Goal: Task Accomplishment & Management: Use online tool/utility

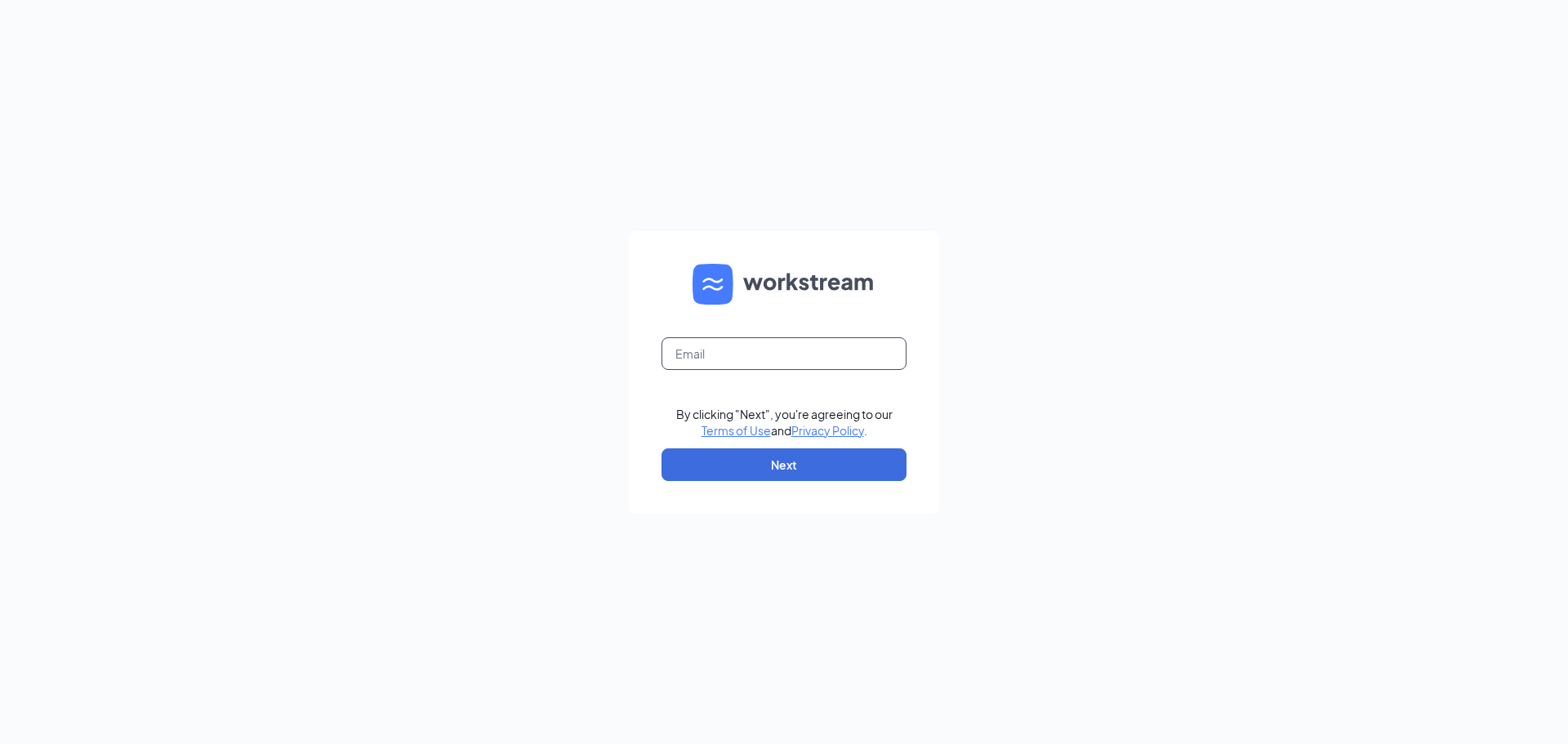
click at [772, 356] on input "text" at bounding box center [784, 353] width 245 height 32
type input "[EMAIL_ADDRESS][DOMAIN_NAME]"
click at [806, 466] on button "Next" at bounding box center [784, 464] width 245 height 32
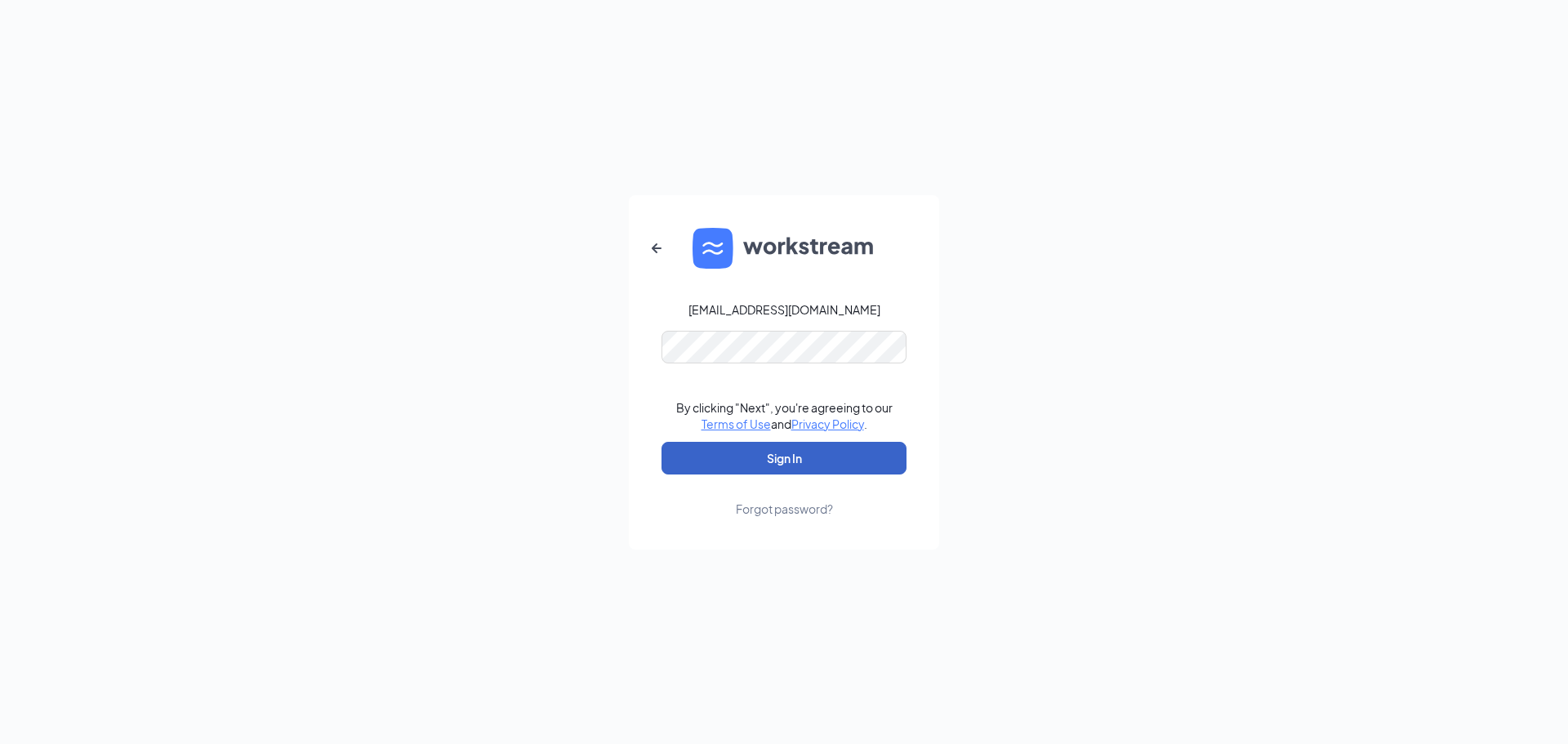
click at [796, 450] on button "Sign In" at bounding box center [784, 457] width 245 height 32
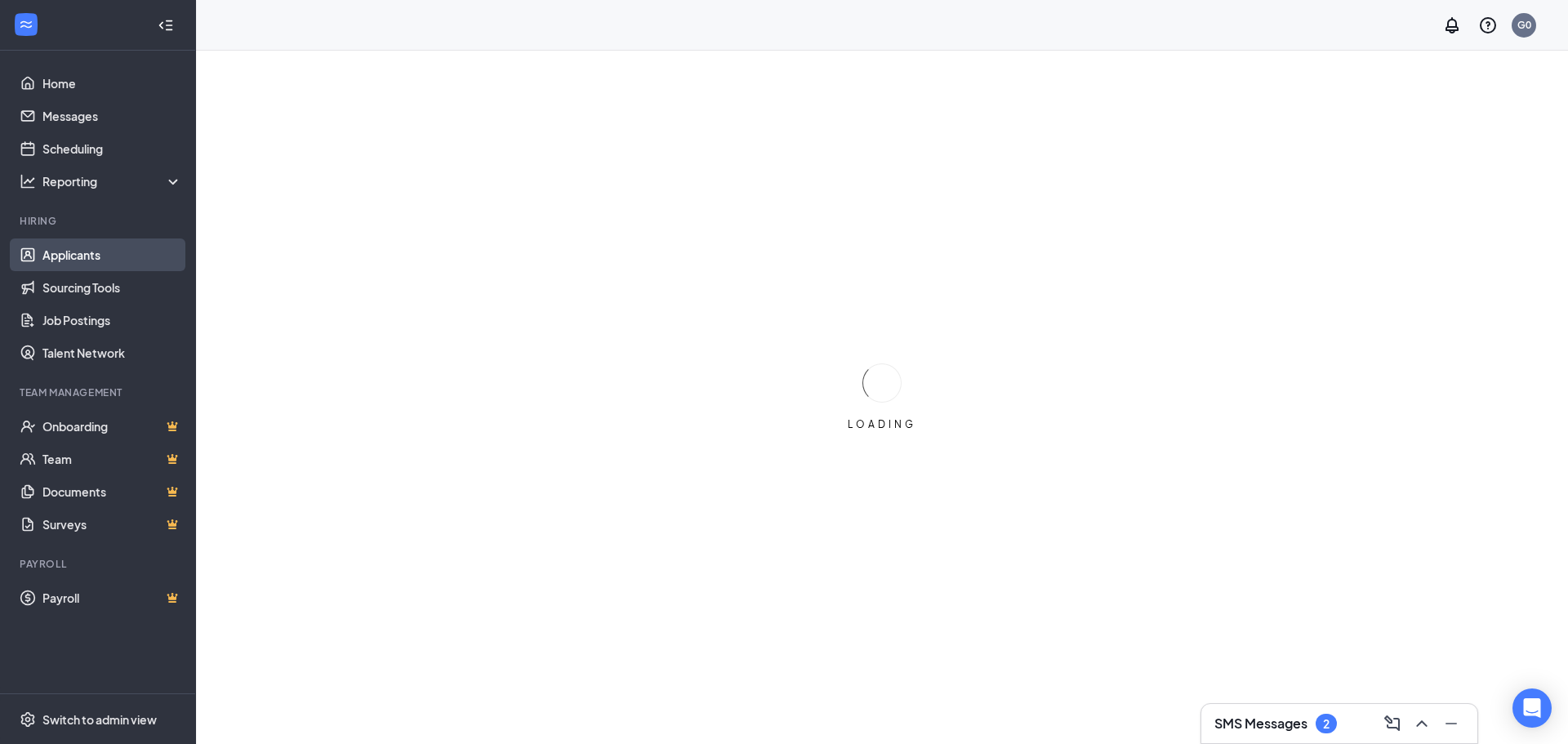
click at [96, 247] on link "Applicants" at bounding box center [112, 254] width 139 height 32
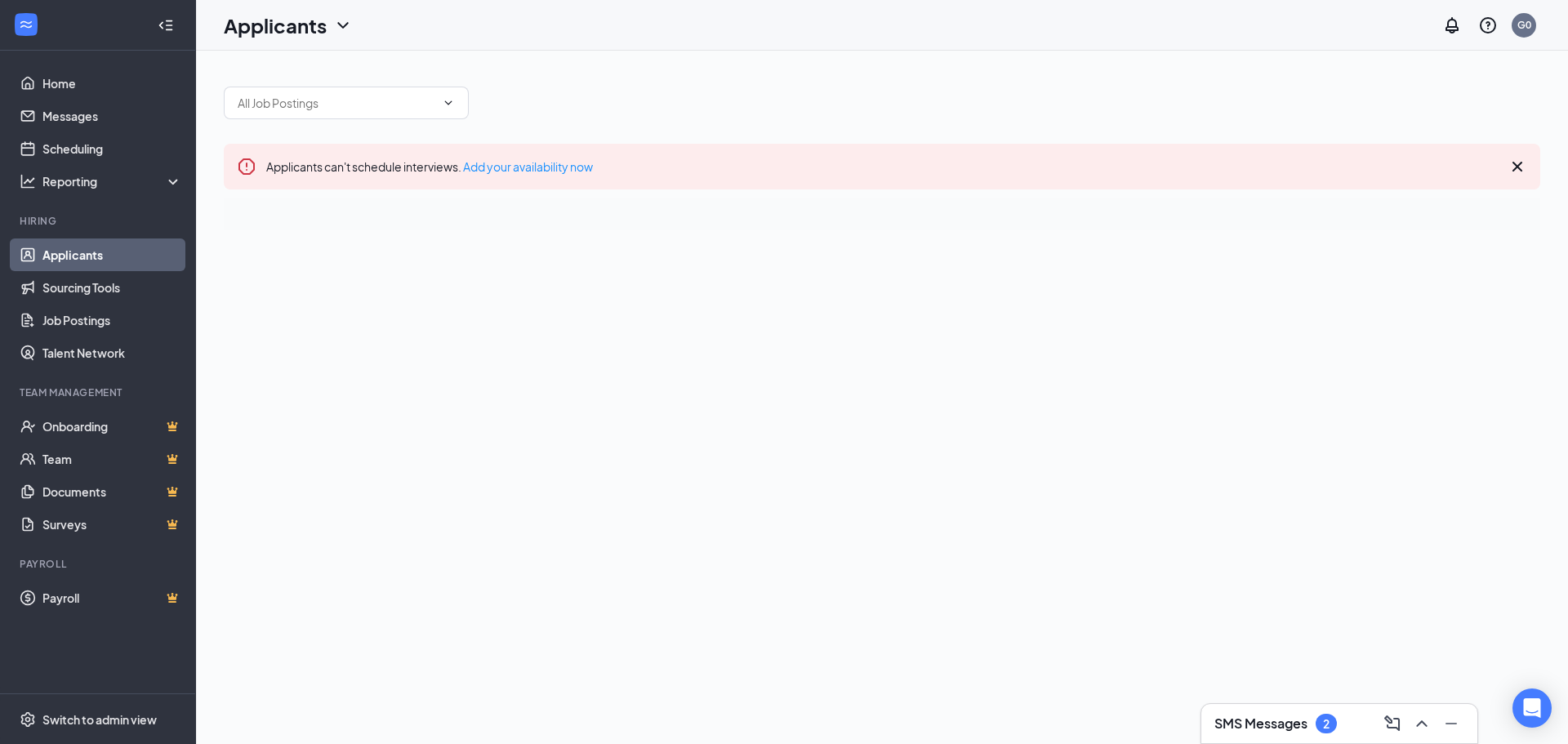
click at [1522, 162] on icon "Cross" at bounding box center [1517, 166] width 10 height 10
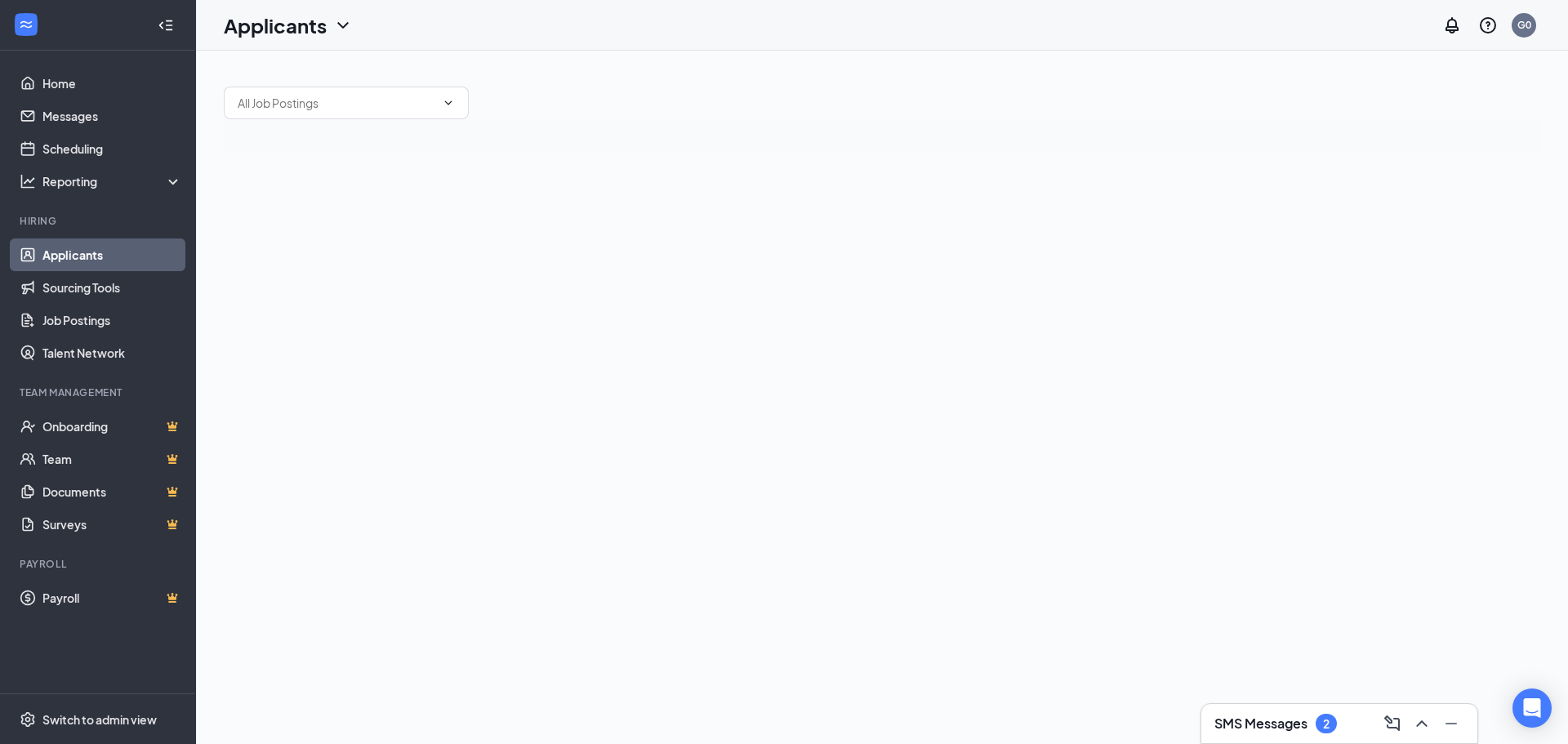
click at [96, 248] on link "Applicants" at bounding box center [112, 254] width 139 height 32
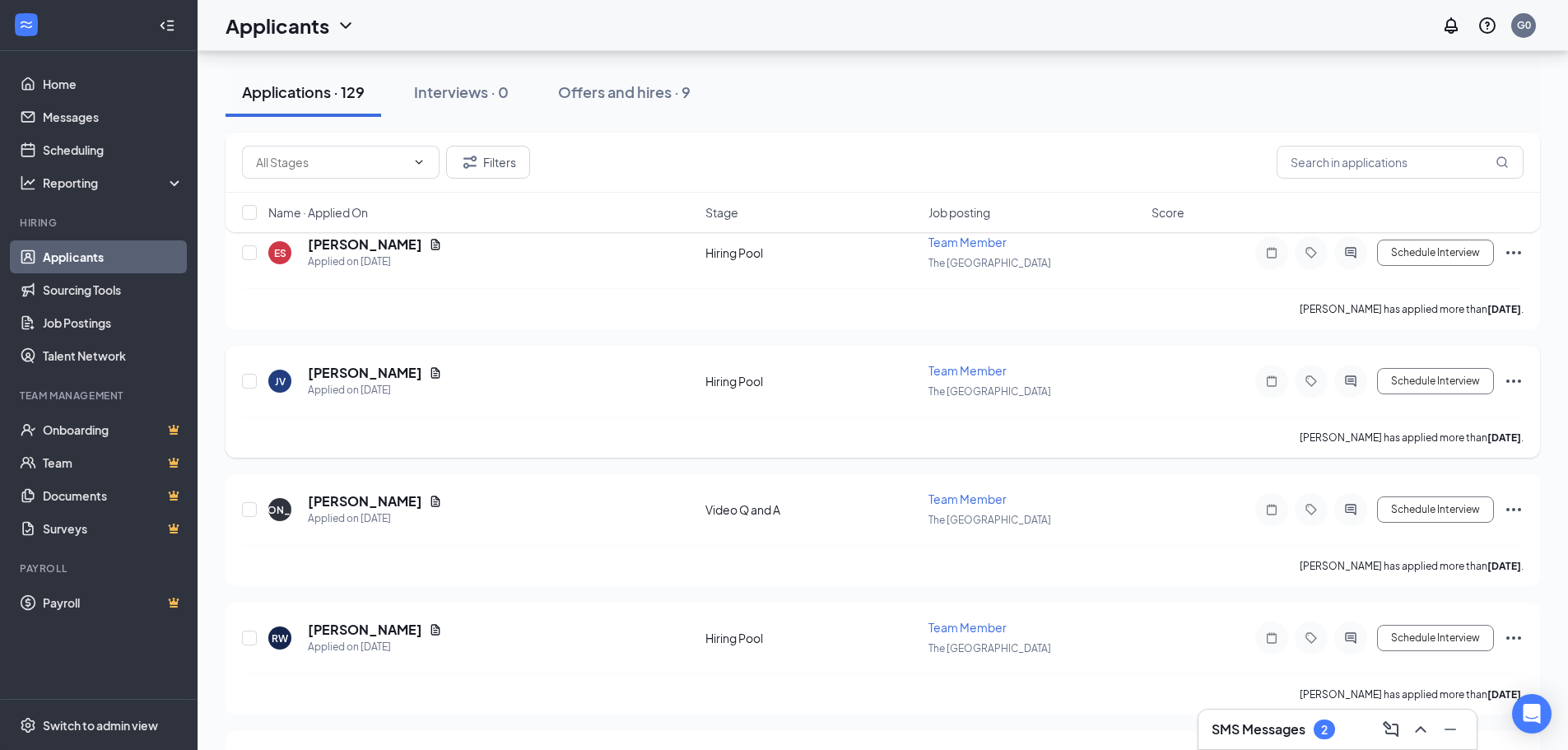
scroll to position [4446, 0]
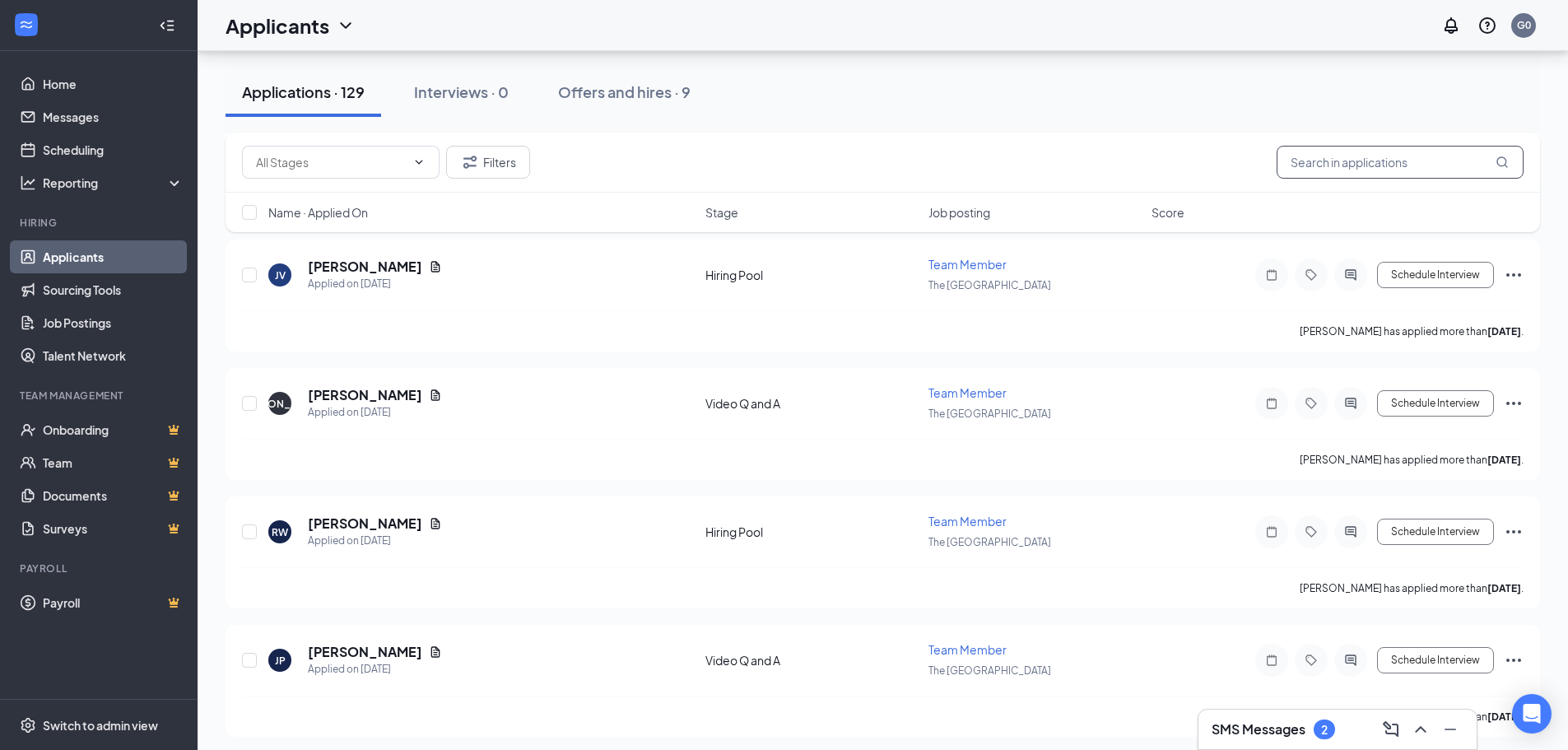
click at [1345, 156] on input "text" at bounding box center [1400, 162] width 247 height 33
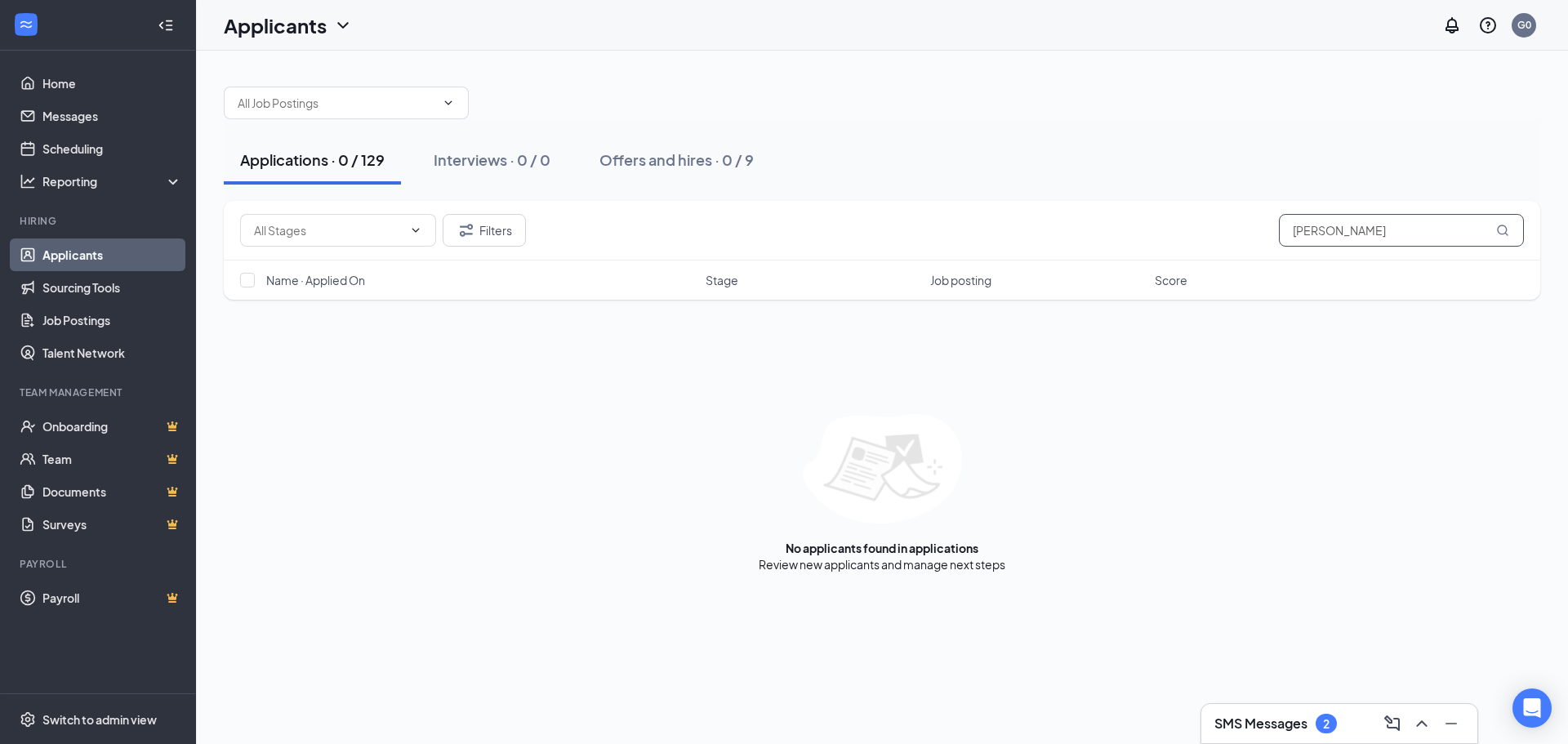
click at [1458, 246] on input "[PERSON_NAME]" at bounding box center [1401, 230] width 245 height 32
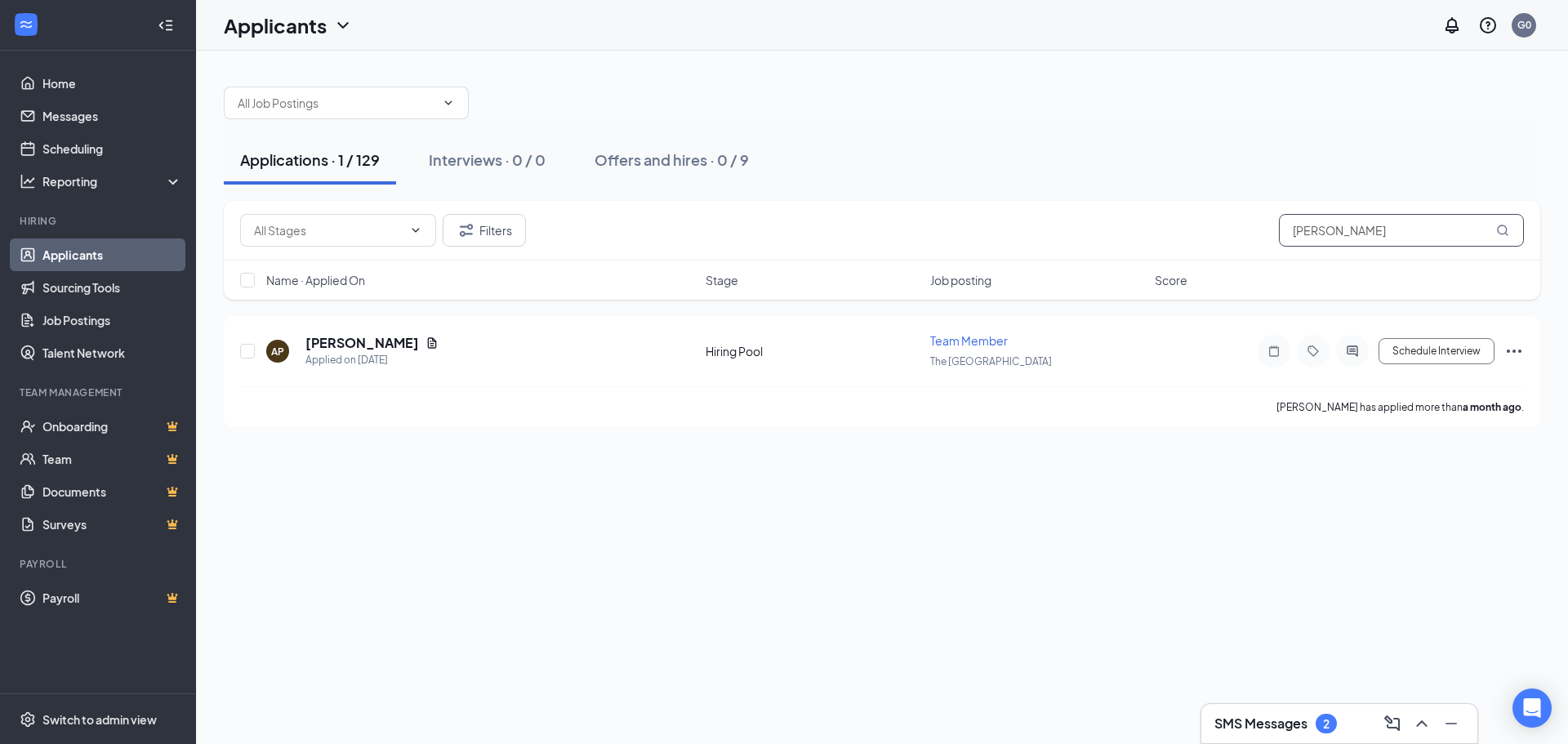
click at [1344, 235] on input "[PERSON_NAME]" at bounding box center [1401, 230] width 245 height 32
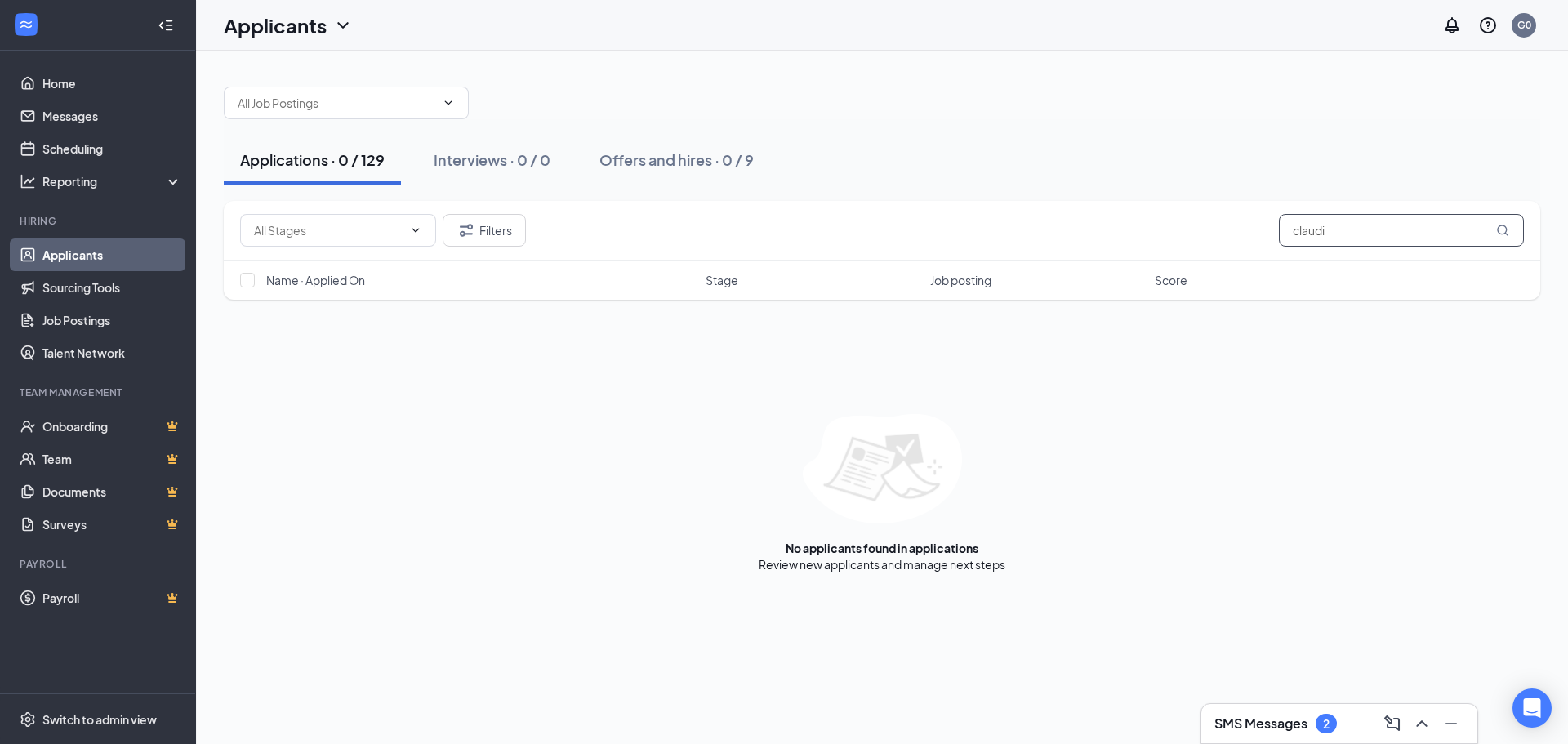
type input "[PERSON_NAME]"
click at [1422, 232] on input "[PERSON_NAME]" at bounding box center [1401, 230] width 245 height 32
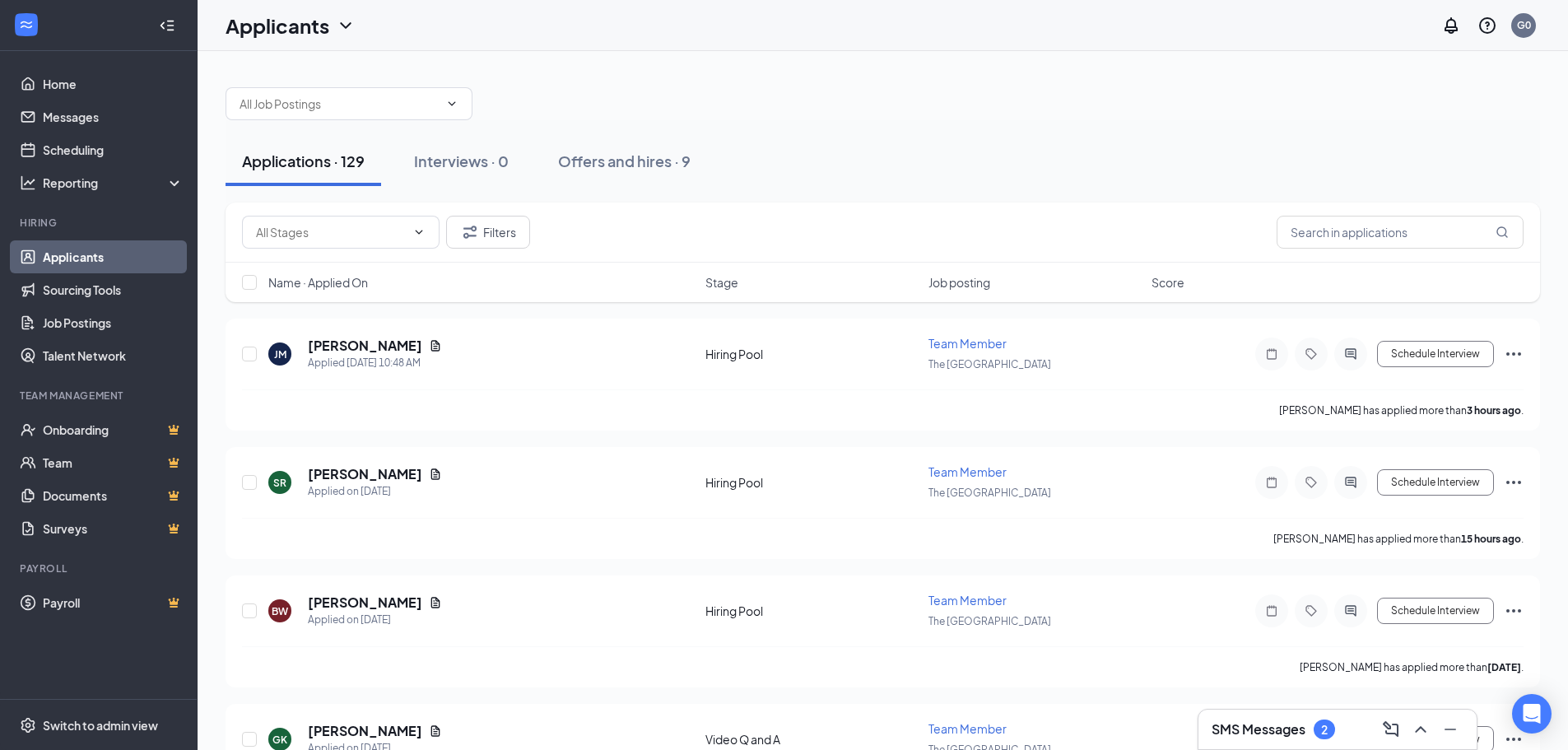
click at [700, 273] on div "Name · Applied On Stage Job posting Score" at bounding box center [882, 283] width 1314 height 40
drag, startPoint x: 493, startPoint y: 171, endPoint x: 359, endPoint y: 178, distance: 134.2
click at [490, 170] on button "Interviews · 0" at bounding box center [461, 161] width 127 height 49
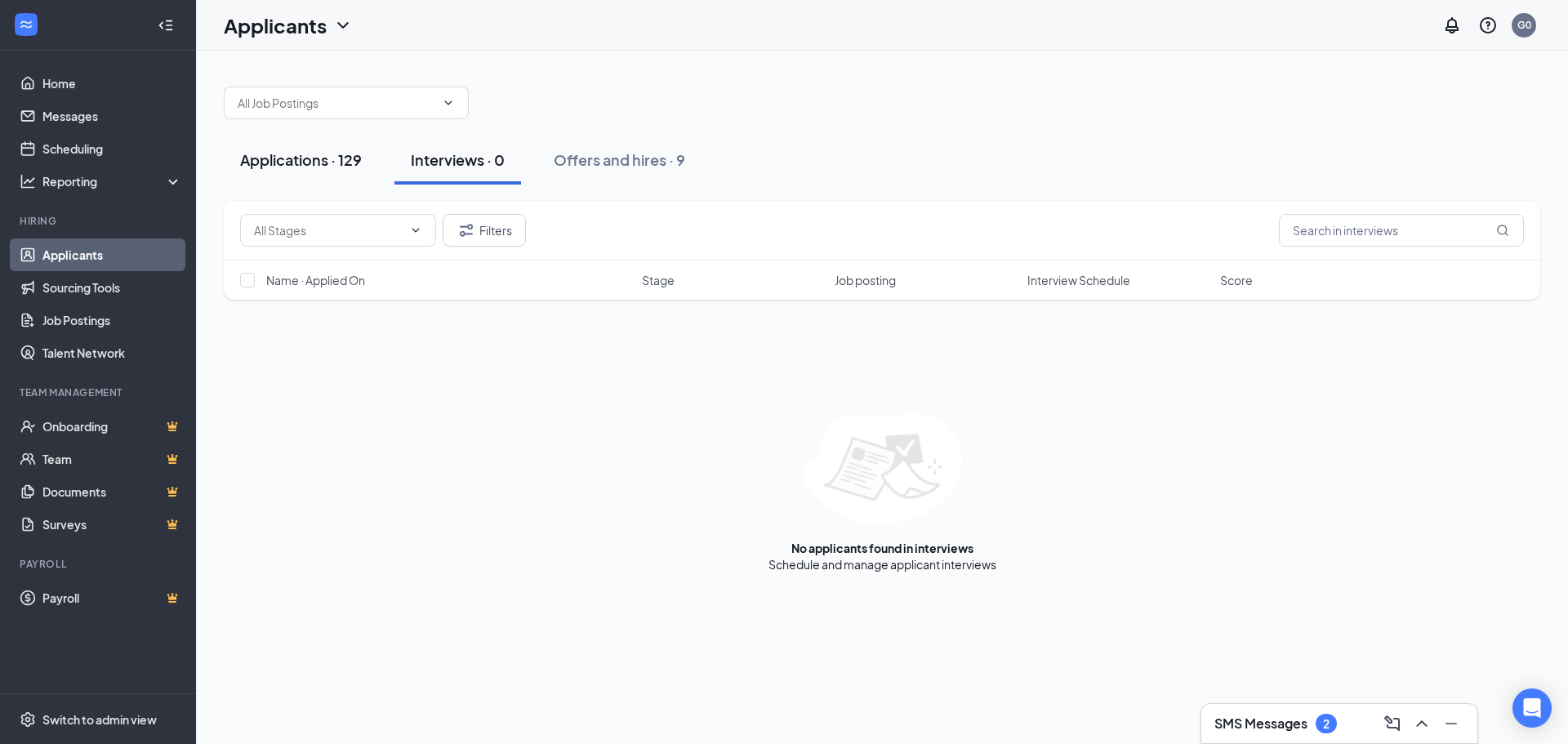
drag, startPoint x: 334, startPoint y: 175, endPoint x: 342, endPoint y: 160, distance: 17.0
click at [336, 170] on button "Applications · 129" at bounding box center [301, 159] width 154 height 49
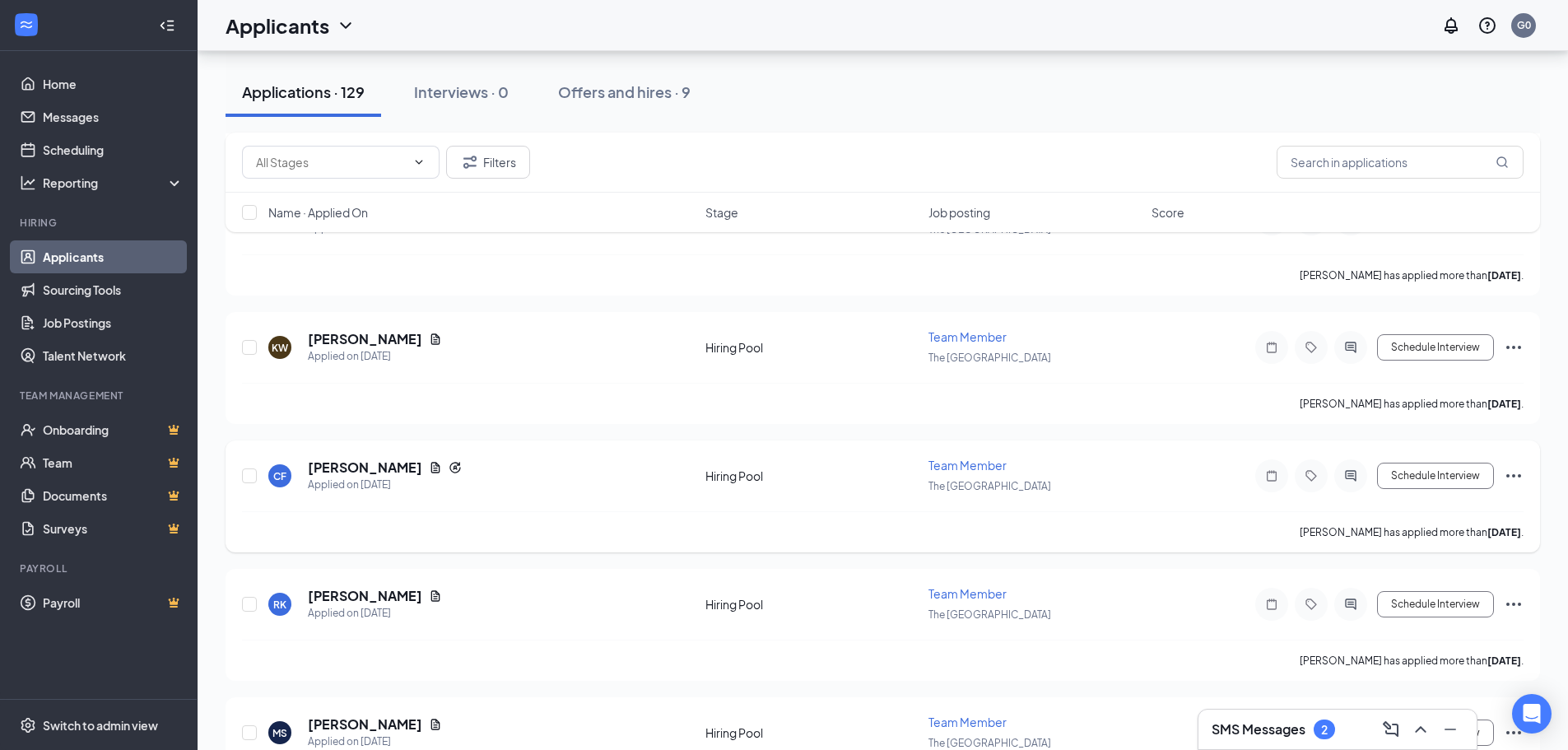
scroll to position [444, 0]
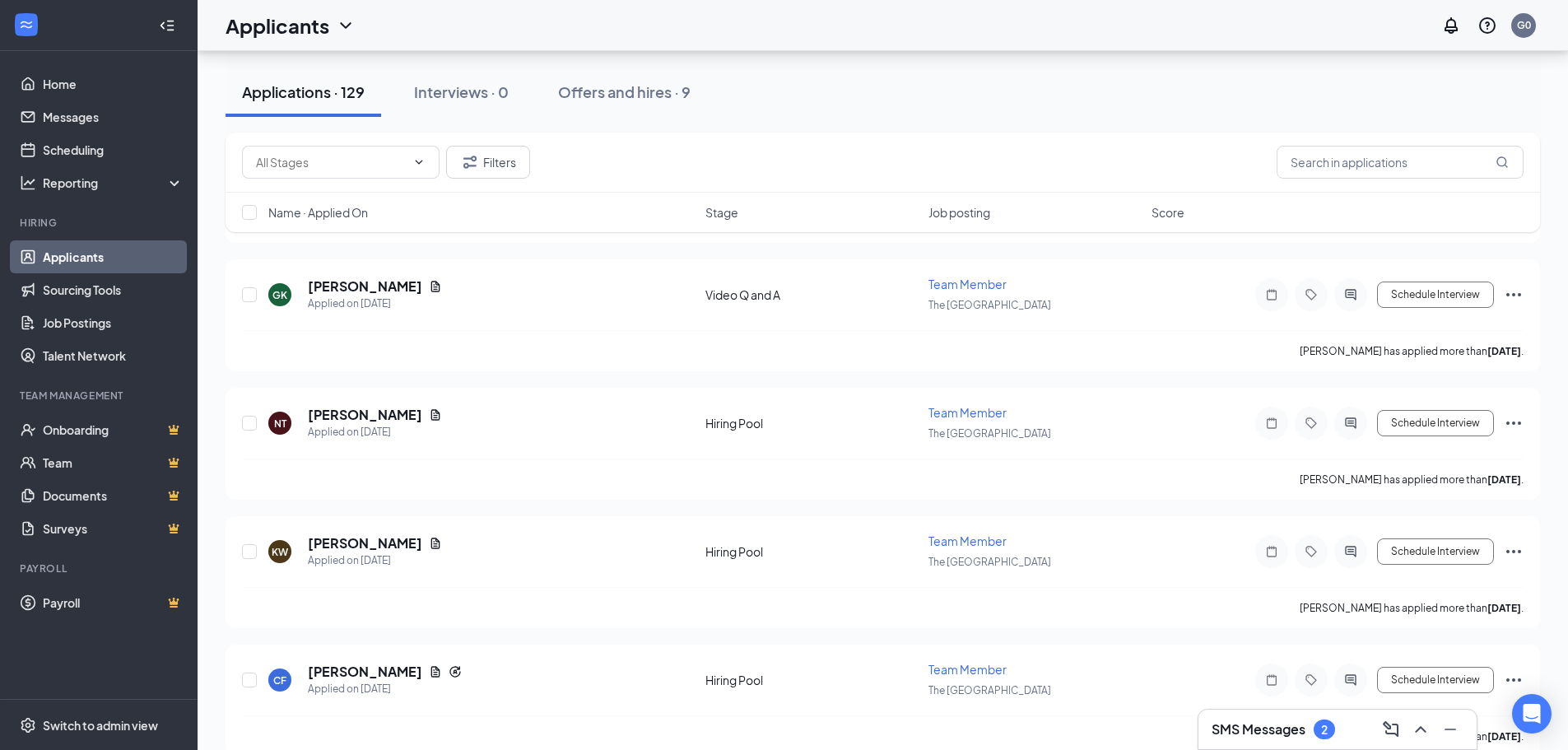
click at [1334, 108] on div "Applications · 129 Interviews · 0 Offers and hires · 9" at bounding box center [882, 92] width 1314 height 49
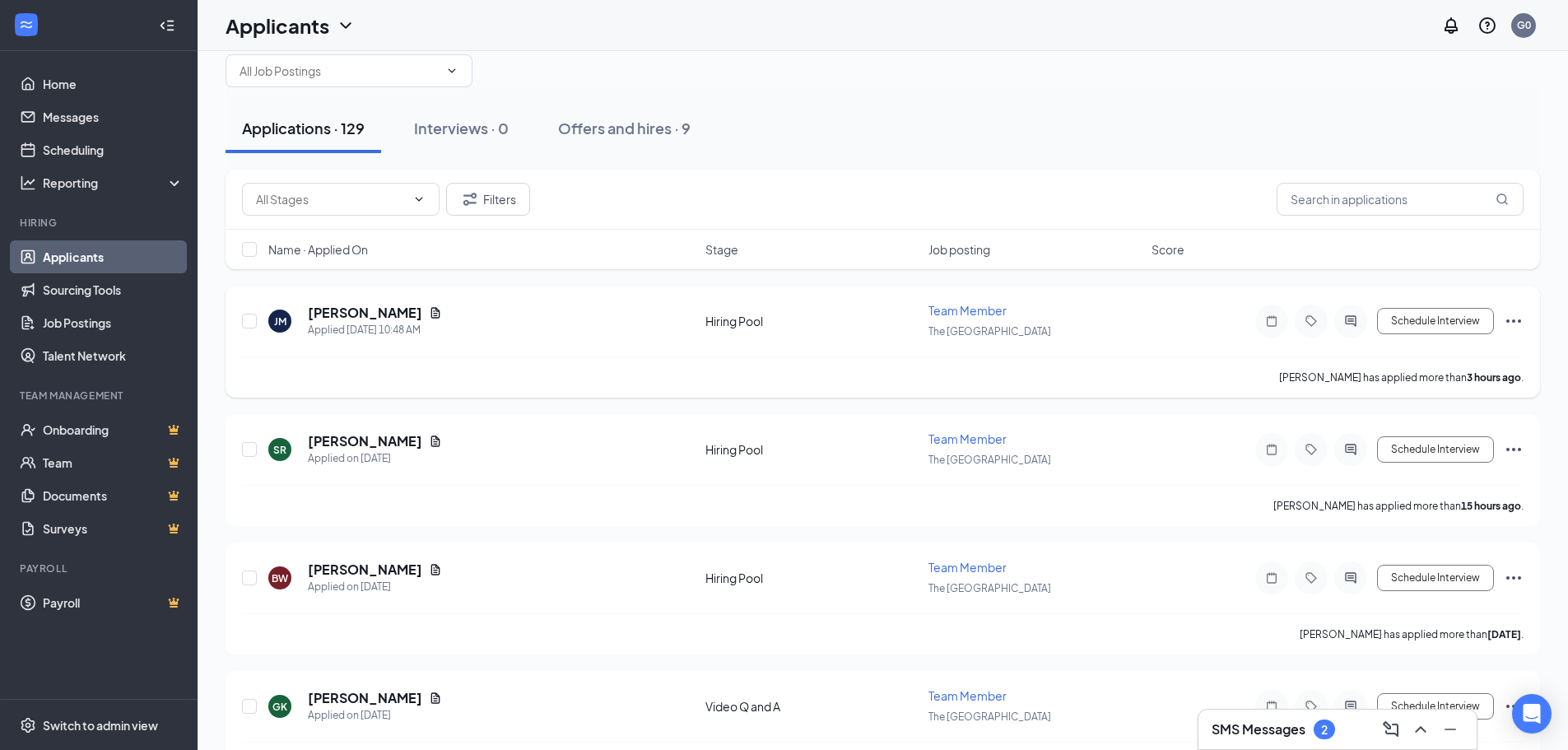
scroll to position [0, 0]
